Goal: Find specific page/section: Find specific page/section

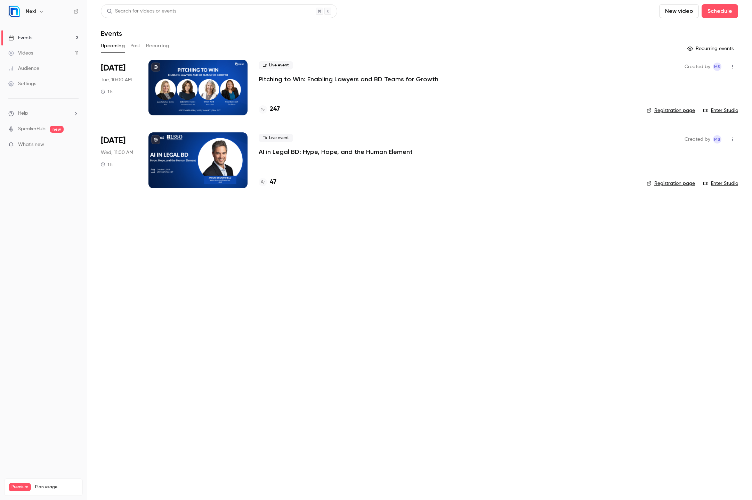
click at [218, 80] on div at bounding box center [198, 88] width 99 height 56
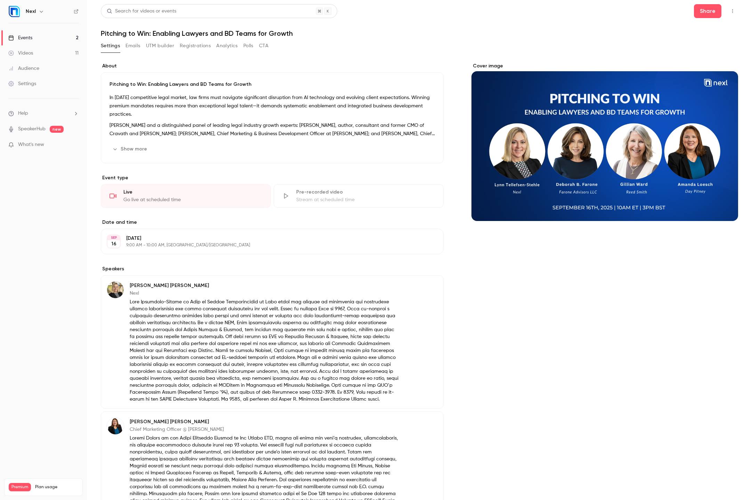
click at [239, 44] on div "Settings Emails UTM builder Registrations Analytics Polls CTA" at bounding box center [185, 45] width 168 height 11
click at [201, 46] on button "Registrations" at bounding box center [195, 45] width 31 height 11
